Goal: Task Accomplishment & Management: Complete application form

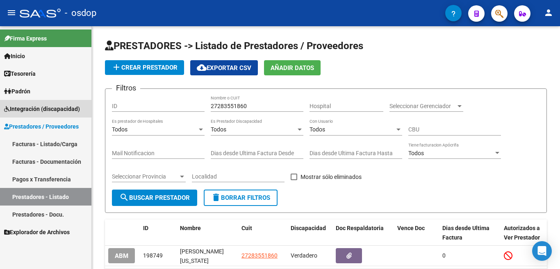
click at [54, 111] on span "Integración (discapacidad)" at bounding box center [42, 108] width 76 height 9
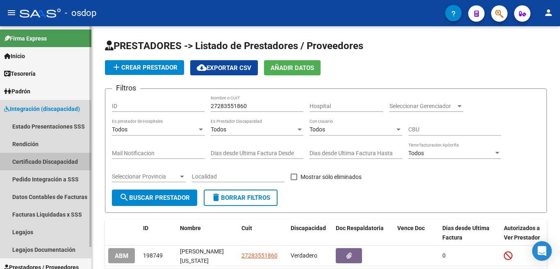
click at [64, 160] on link "Certificado Discapacidad" at bounding box center [45, 162] width 91 height 18
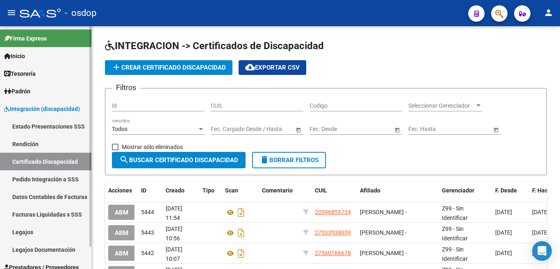
scroll to position [25, 0]
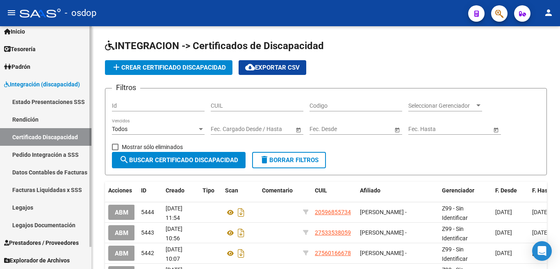
click at [57, 229] on link "Legajos Documentación" at bounding box center [45, 225] width 91 height 18
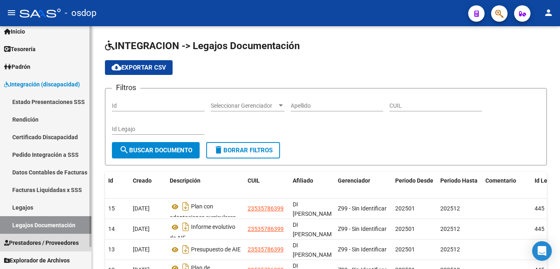
click at [60, 240] on span "Prestadores / Proveedores" at bounding box center [41, 242] width 75 height 9
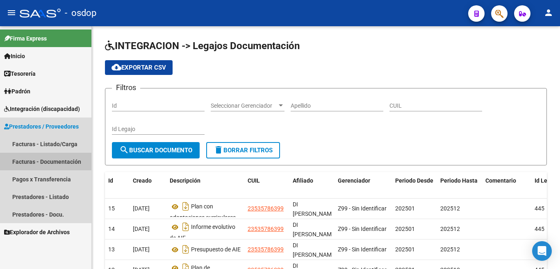
click at [57, 161] on link "Facturas - Documentación" at bounding box center [45, 162] width 91 height 18
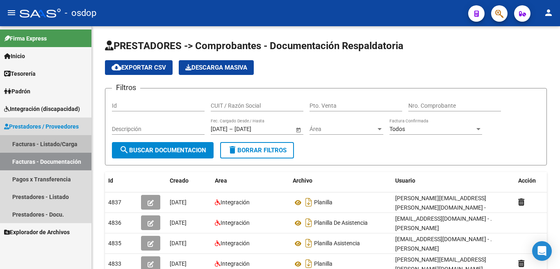
click at [56, 137] on link "Facturas - Listado/Carga" at bounding box center [45, 144] width 91 height 18
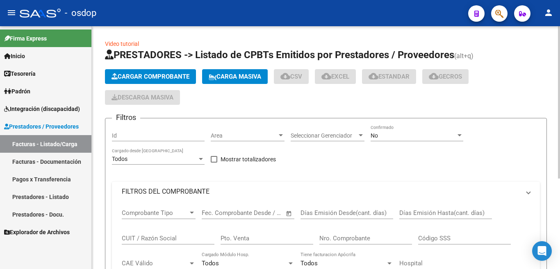
click at [124, 72] on button "Cargar Comprobante" at bounding box center [150, 76] width 91 height 15
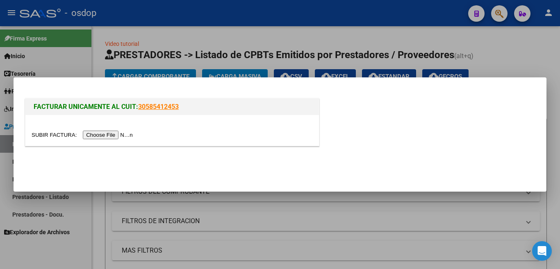
click at [105, 135] on input "file" at bounding box center [84, 135] width 104 height 9
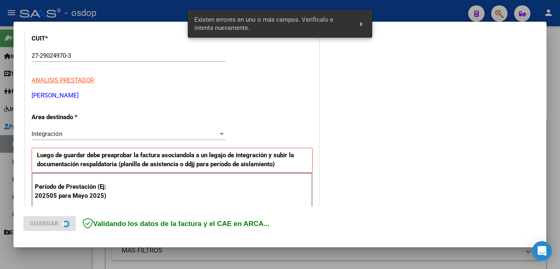
scroll to position [182, 0]
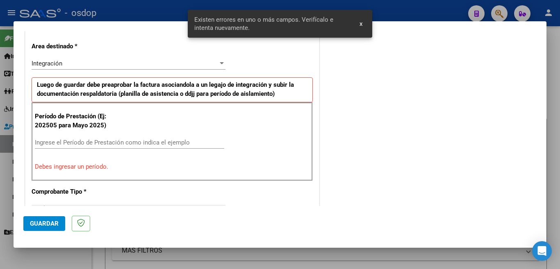
click at [480, 119] on div "COMENTARIOS Comentarios De la Obra Social: Comentarios de la Obra Social (no vi…" at bounding box center [429, 248] width 216 height 780
click at [139, 139] on input "Ingrese el Período de Prestación como indica el ejemplo" at bounding box center [129, 142] width 189 height 7
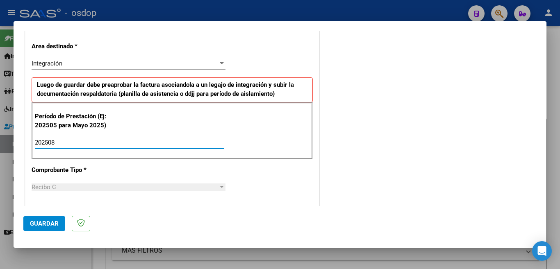
type input "202508"
click at [53, 221] on span "Guardar" at bounding box center [44, 223] width 29 height 7
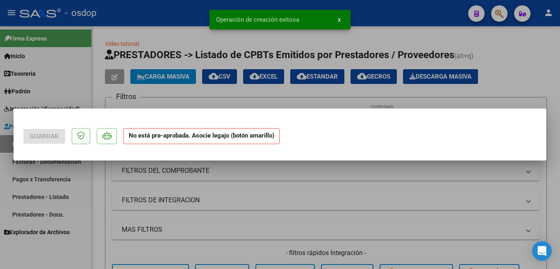
scroll to position [0, 0]
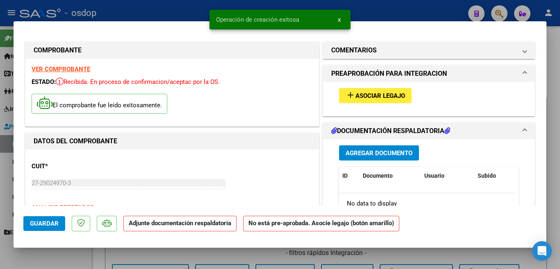
click at [395, 91] on button "add Asociar Legajo" at bounding box center [375, 95] width 73 height 15
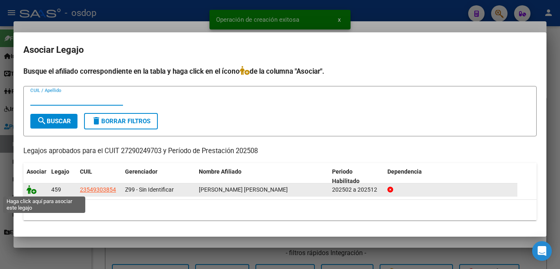
click at [28, 189] on icon at bounding box center [32, 189] width 10 height 9
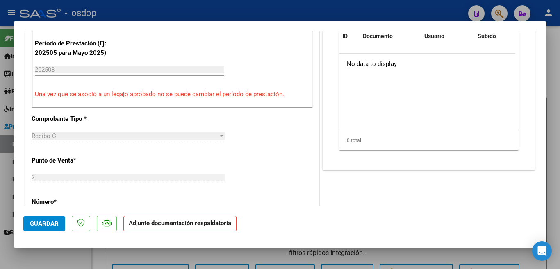
scroll to position [164, 0]
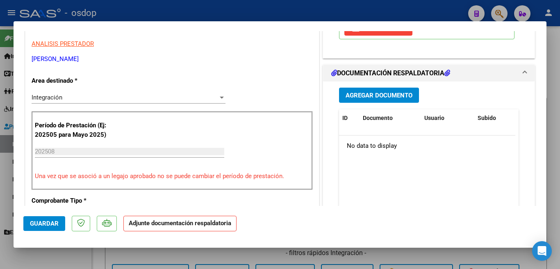
click at [388, 99] on span "Agregar Documento" at bounding box center [378, 95] width 67 height 7
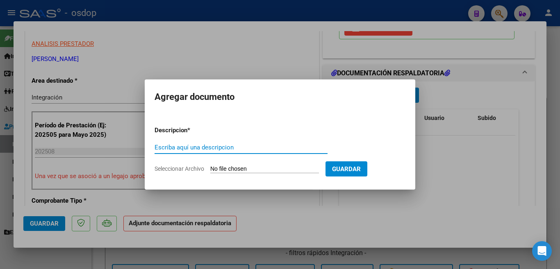
click at [253, 145] on input "Escriba aquí una descripcion" at bounding box center [240, 147] width 173 height 7
type input "planilla"
click at [280, 167] on input "Seleccionar Archivo" at bounding box center [264, 170] width 109 height 8
type input "C:\fakepath\PLANILLA AGOSTO [PERSON_NAME].pdf"
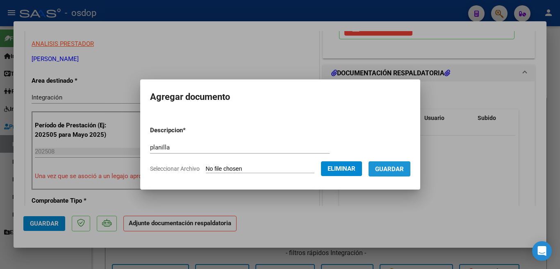
click at [391, 163] on button "Guardar" at bounding box center [389, 168] width 42 height 15
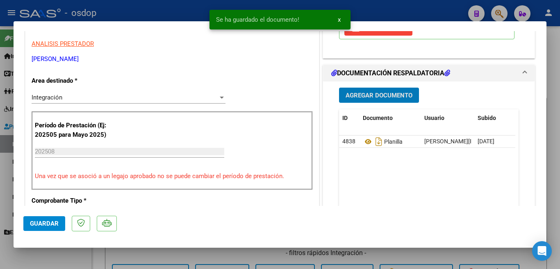
click at [54, 227] on span "Guardar" at bounding box center [44, 223] width 29 height 7
click at [0, 180] on div at bounding box center [280, 134] width 560 height 269
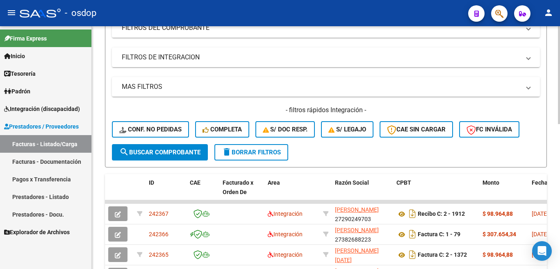
scroll to position [0, 0]
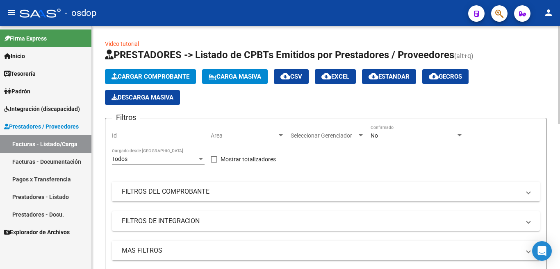
click at [138, 79] on span "Cargar Comprobante" at bounding box center [150, 76] width 78 height 7
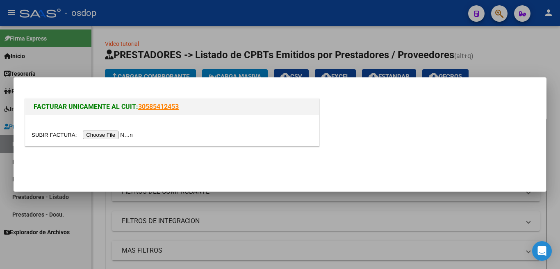
click at [120, 136] on input "file" at bounding box center [84, 135] width 104 height 9
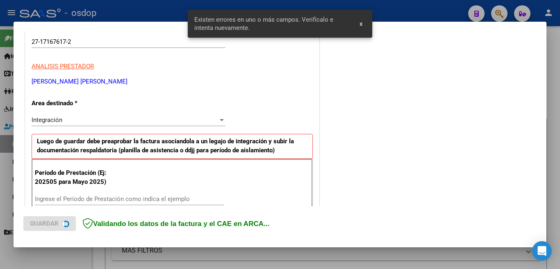
scroll to position [182, 0]
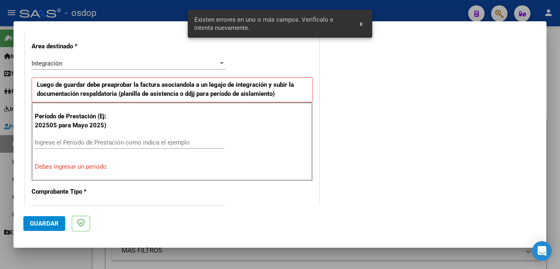
click at [137, 142] on input "Ingrese el Período de Prestación como indica el ejemplo" at bounding box center [129, 142] width 189 height 7
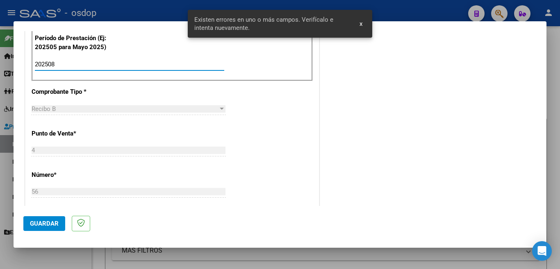
scroll to position [264, 0]
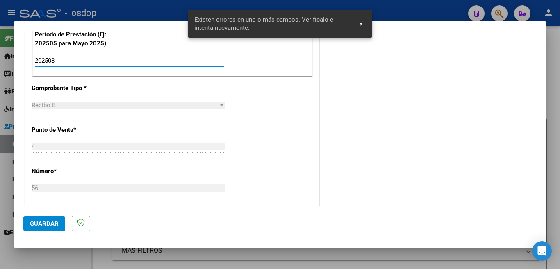
type input "202508"
click at [54, 223] on span "Guardar" at bounding box center [44, 223] width 29 height 7
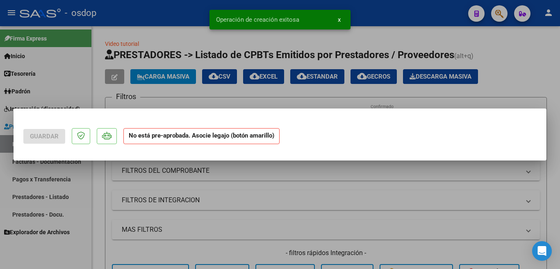
scroll to position [0, 0]
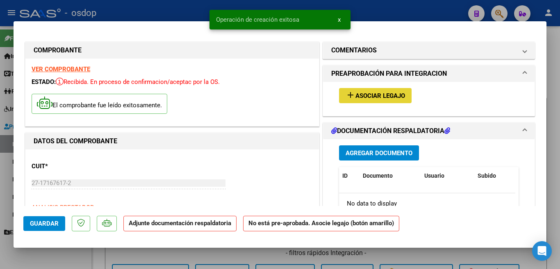
click at [357, 91] on button "add Asociar Legajo" at bounding box center [375, 95] width 73 height 15
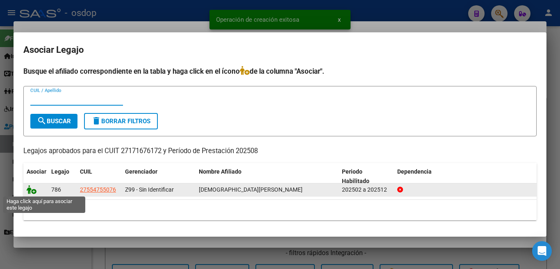
click at [31, 192] on icon at bounding box center [32, 189] width 10 height 9
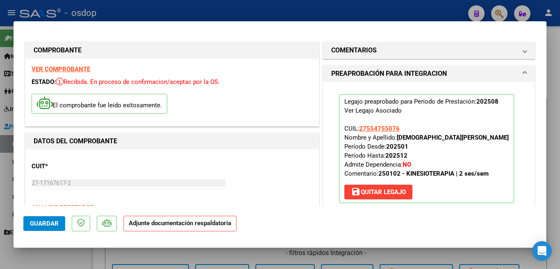
scroll to position [164, 0]
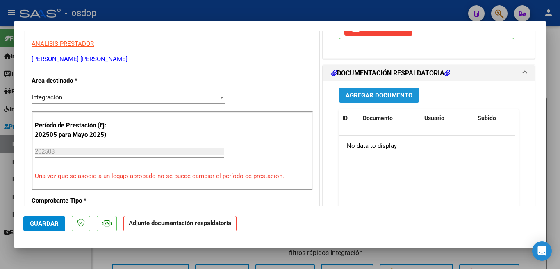
click at [378, 97] on span "Agregar Documento" at bounding box center [378, 95] width 67 height 7
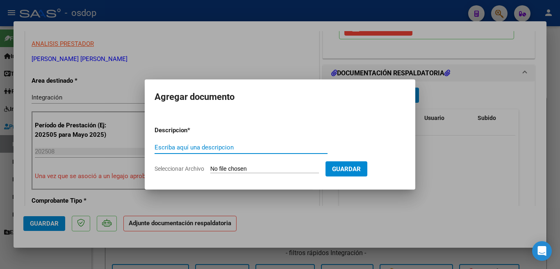
click at [286, 152] on div "Escriba aquí una descripcion" at bounding box center [240, 147] width 173 height 12
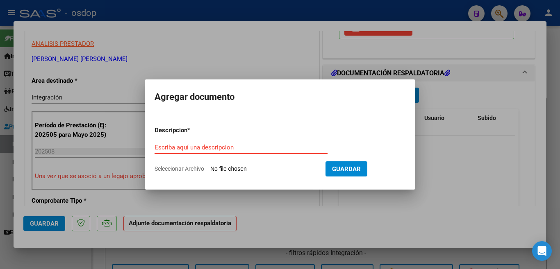
click at [291, 150] on div "Escriba aquí una descripcion" at bounding box center [240, 147] width 173 height 12
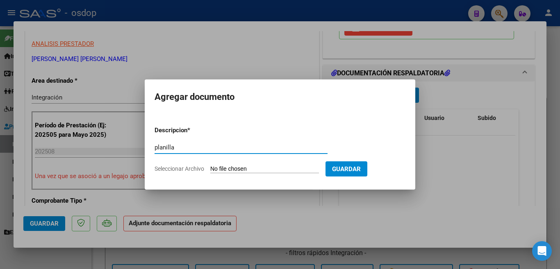
type input "planilla"
click at [291, 168] on input "Seleccionar Archivo" at bounding box center [264, 170] width 109 height 8
type input "C:\fakepath\planilla 08 2025 OSDOP.pdf"
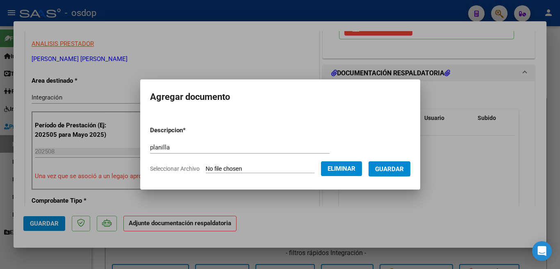
click at [399, 172] on span "Guardar" at bounding box center [389, 169] width 29 height 7
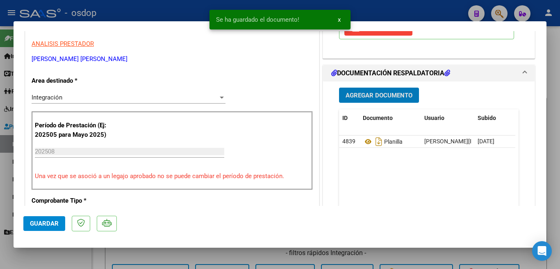
click at [52, 225] on span "Guardar" at bounding box center [44, 223] width 29 height 7
click at [0, 173] on div at bounding box center [280, 134] width 560 height 269
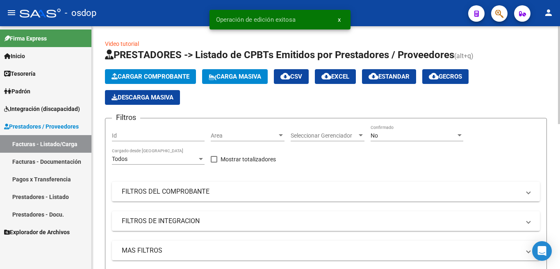
scroll to position [205, 0]
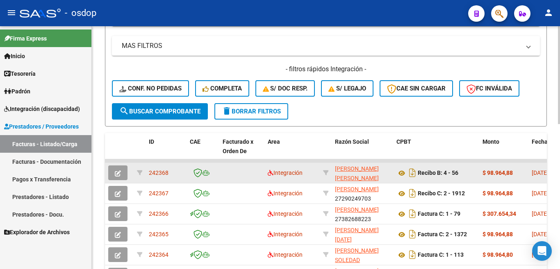
click at [163, 170] on span "242368" at bounding box center [159, 173] width 20 height 7
copy span "242368"
click at [411, 176] on icon "Descargar documento" at bounding box center [412, 172] width 11 height 13
